Goal: Find specific page/section: Find specific page/section

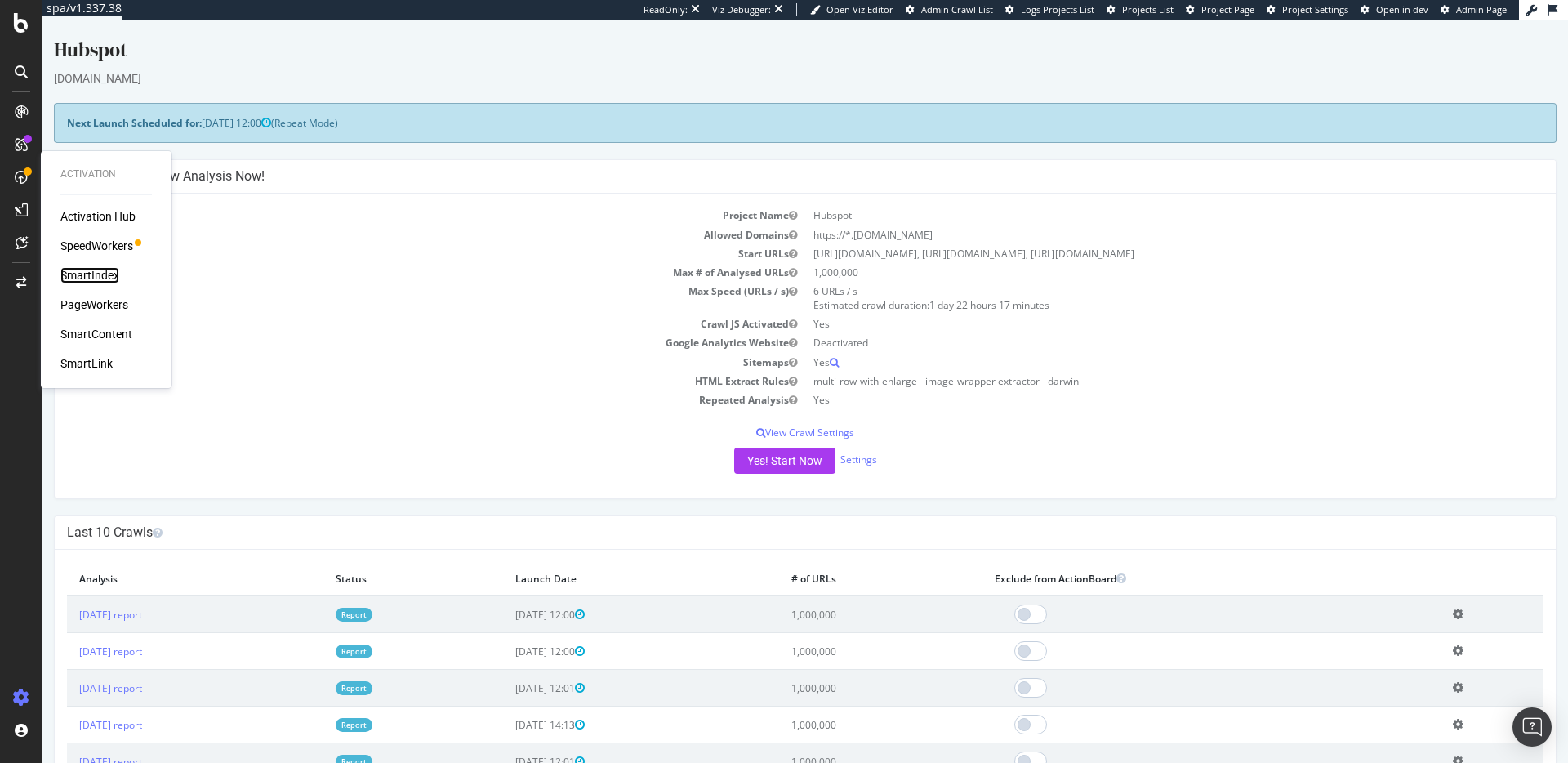
click at [106, 277] on div "SmartIndex" at bounding box center [90, 275] width 59 height 16
